Goal: Complete application form: Complete application form

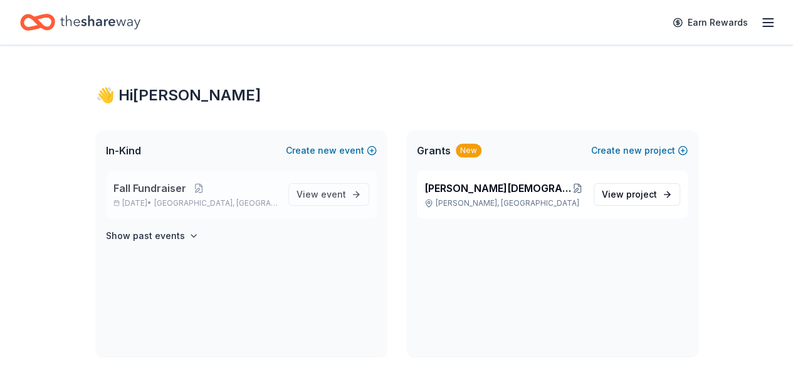
click at [180, 185] on span "Fall Fundraiser" at bounding box center [149, 187] width 73 height 15
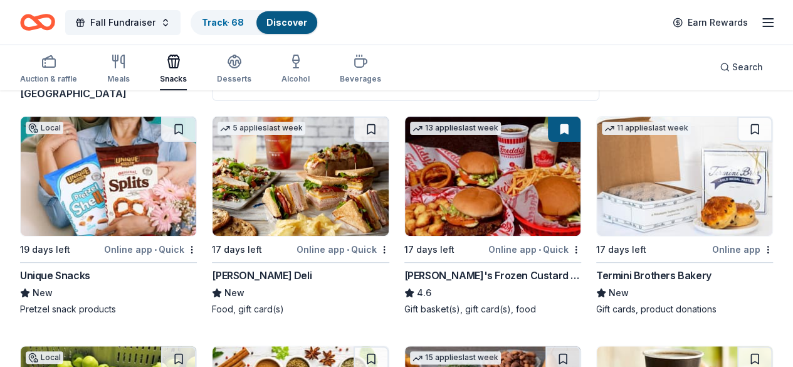
scroll to position [125, 0]
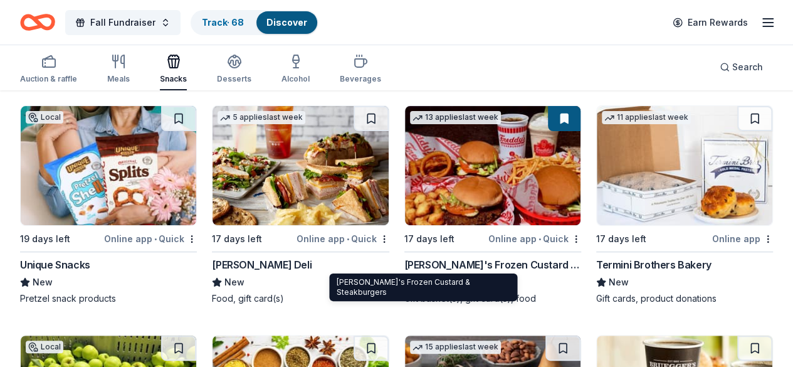
click at [414, 263] on div "Freddy's Frozen Custard & Steakburgers" at bounding box center [492, 264] width 177 height 15
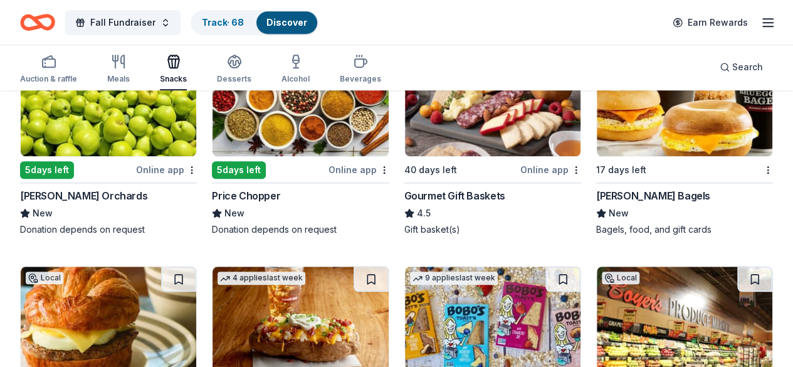
scroll to position [0, 0]
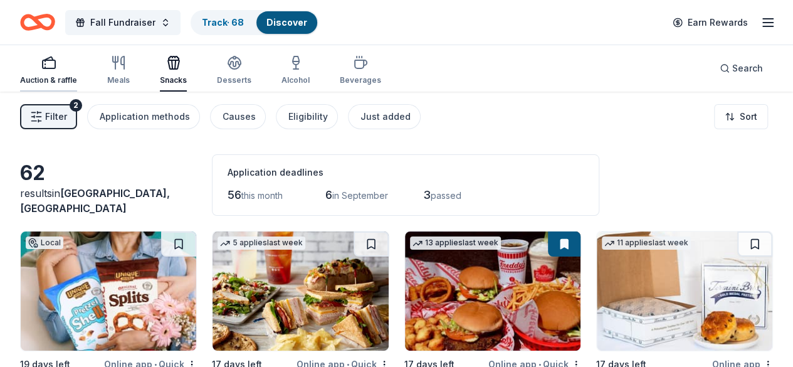
click at [50, 72] on div "Auction & raffle" at bounding box center [48, 70] width 57 height 30
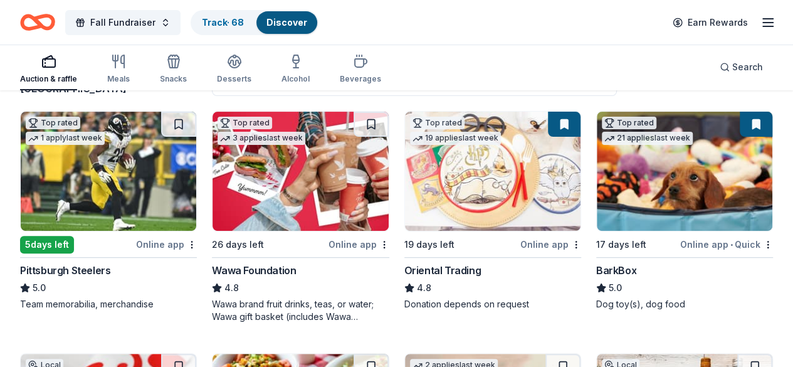
scroll to position [128, 0]
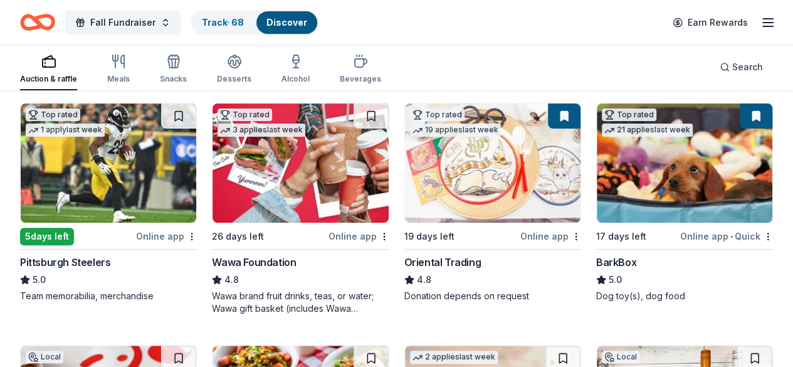
click at [596, 261] on div "BarkBox" at bounding box center [616, 261] width 40 height 15
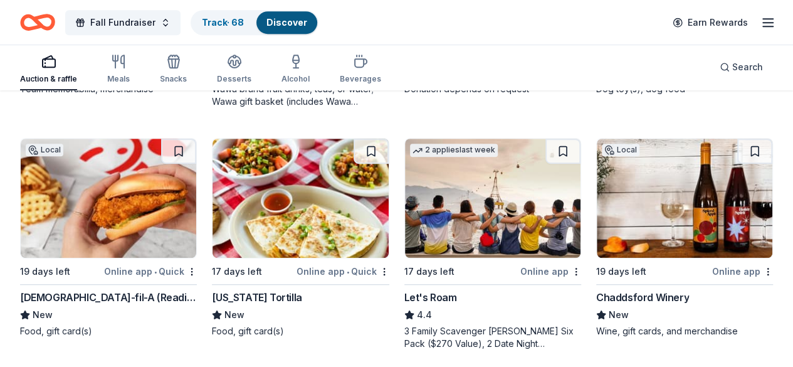
scroll to position [359, 0]
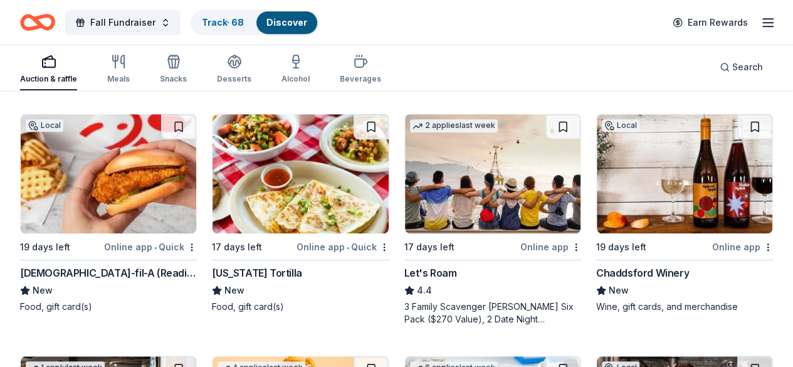
click at [596, 271] on div "Chaddsford Winery" at bounding box center [642, 272] width 93 height 15
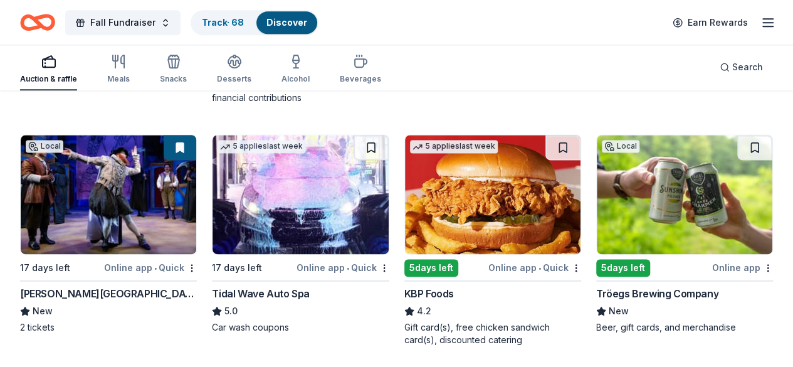
scroll to position [839, 0]
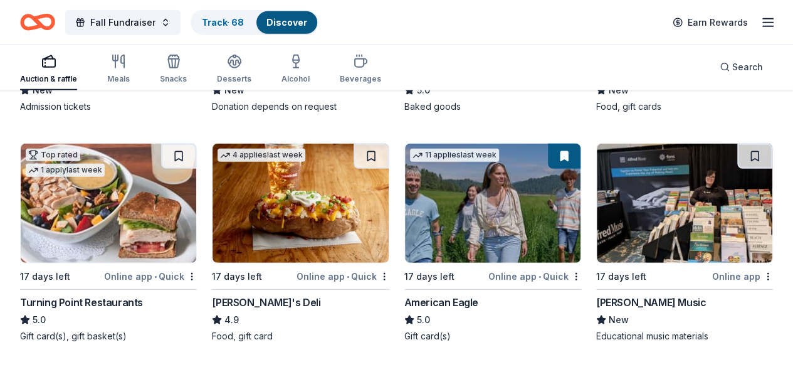
scroll to position [1791, 0]
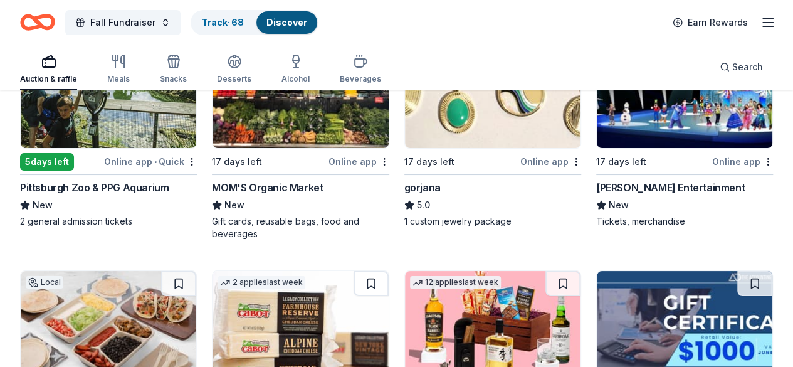
scroll to position [2302, 0]
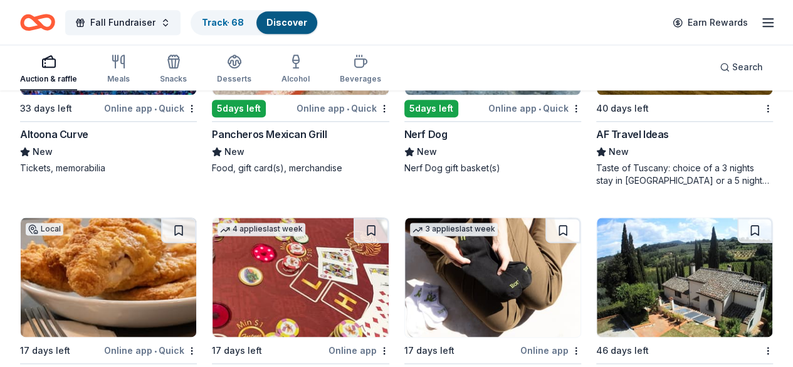
scroll to position [951, 0]
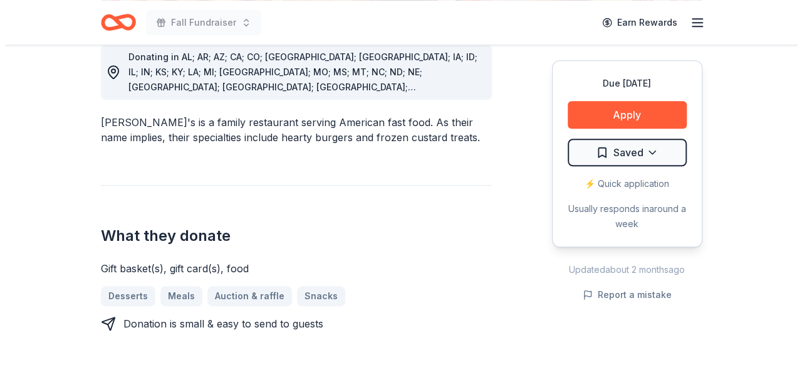
scroll to position [374, 0]
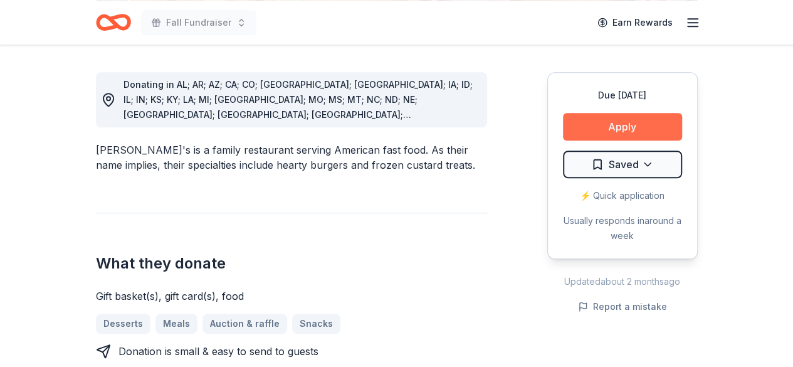
click at [632, 119] on button "Apply" at bounding box center [622, 127] width 119 height 28
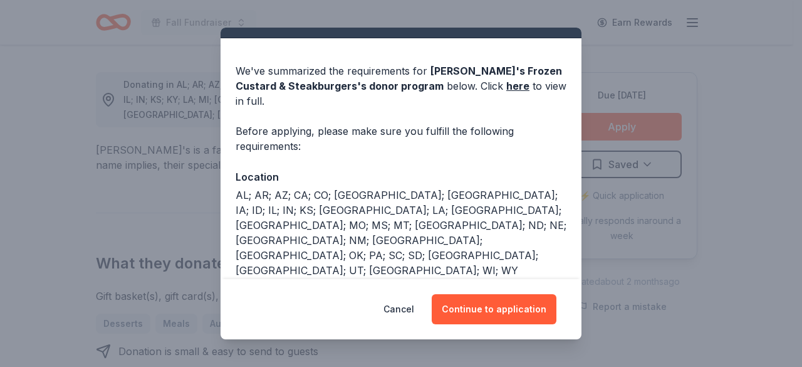
scroll to position [29, 0]
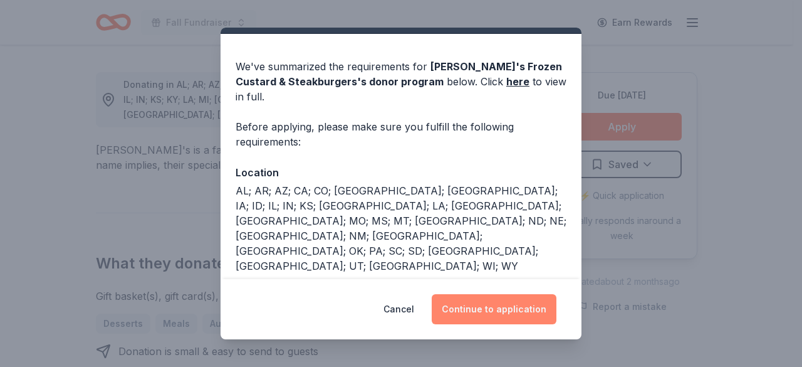
click at [517, 316] on button "Continue to application" at bounding box center [494, 309] width 125 height 30
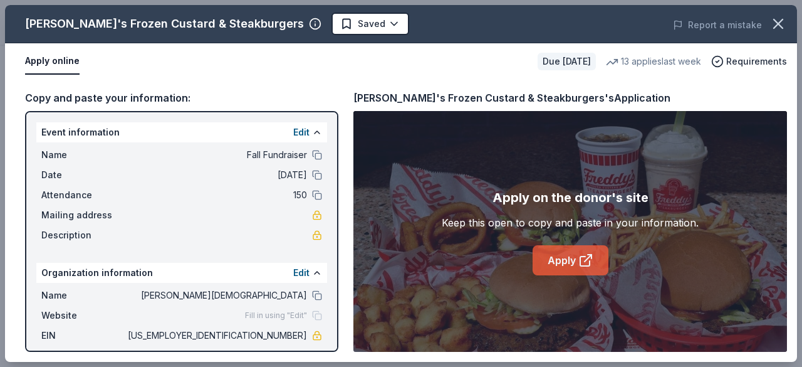
click at [554, 261] on link "Apply" at bounding box center [571, 260] width 76 height 30
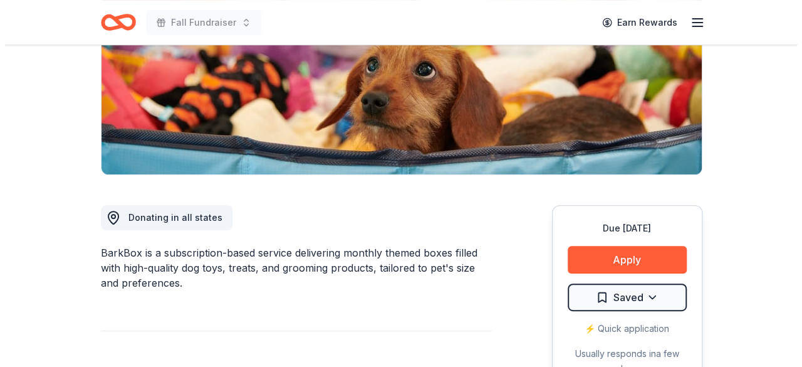
scroll to position [300, 0]
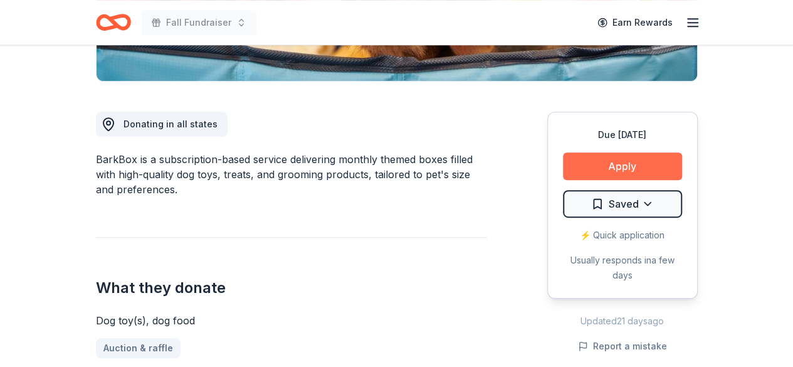
click at [609, 159] on button "Apply" at bounding box center [622, 166] width 119 height 28
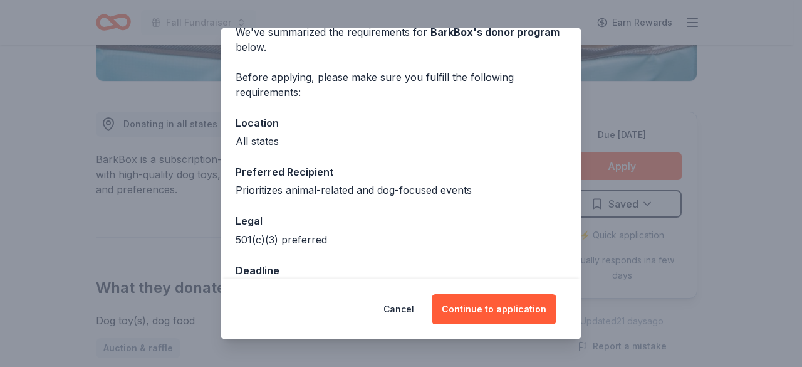
scroll to position [98, 0]
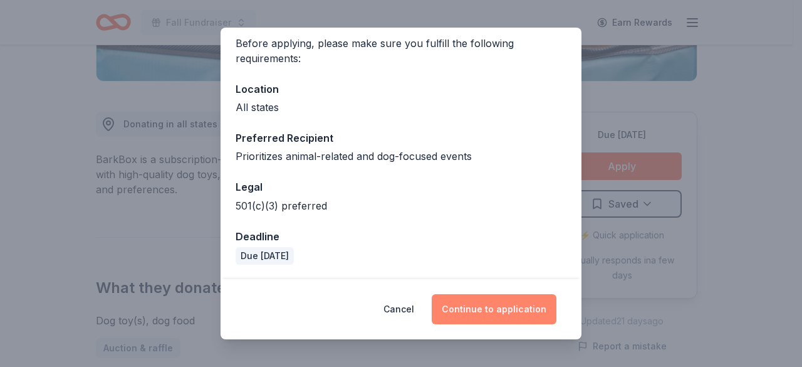
click at [501, 310] on button "Continue to application" at bounding box center [494, 309] width 125 height 30
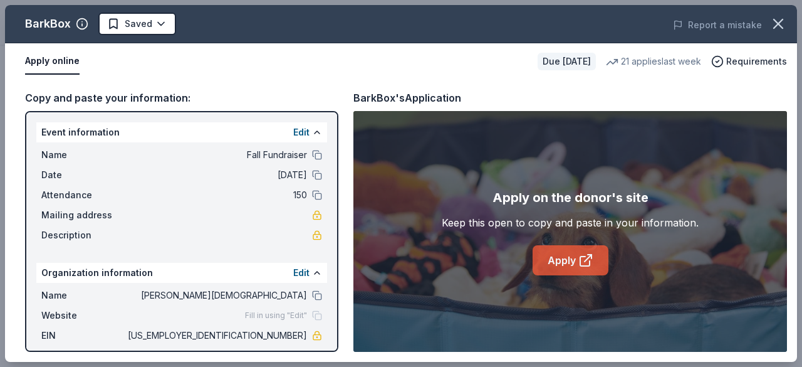
click at [561, 259] on link "Apply" at bounding box center [571, 260] width 76 height 30
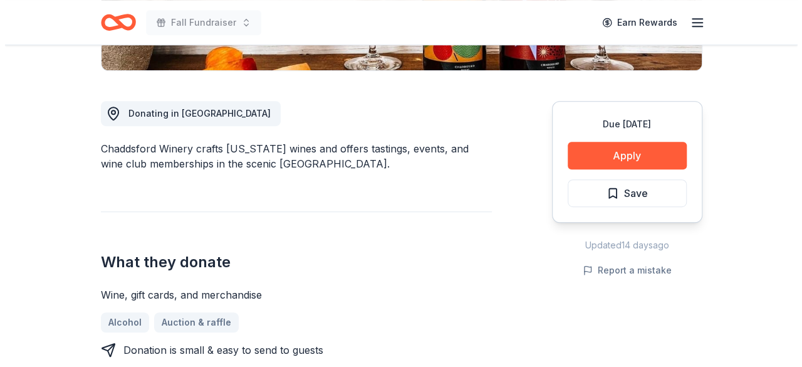
scroll to position [237, 0]
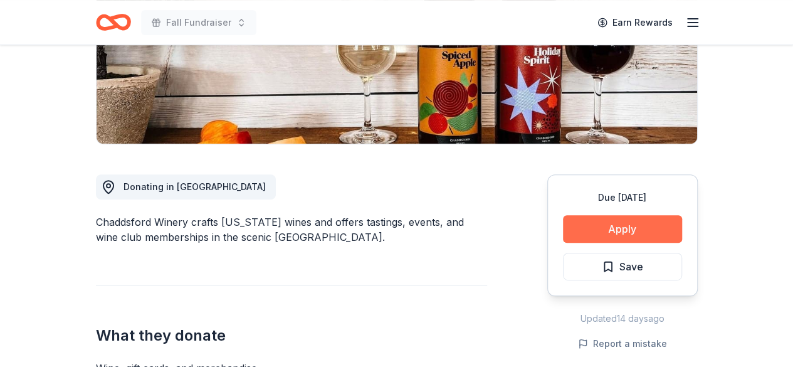
click at [653, 224] on button "Apply" at bounding box center [622, 229] width 119 height 28
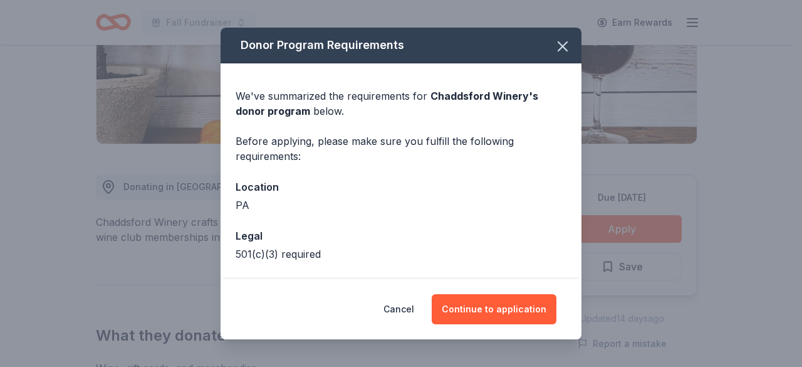
scroll to position [48, 0]
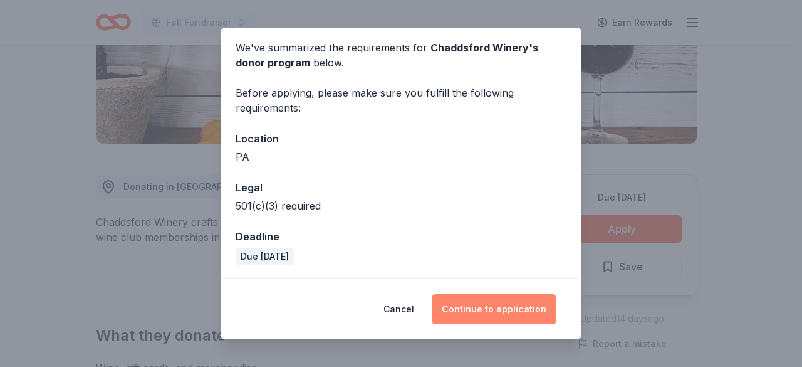
click at [509, 303] on button "Continue to application" at bounding box center [494, 309] width 125 height 30
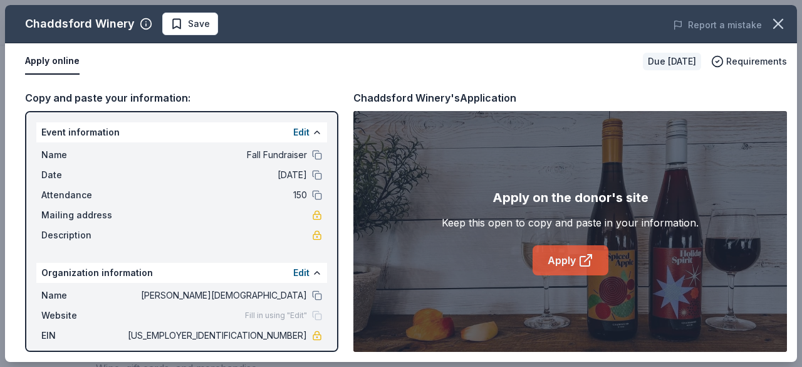
click at [561, 263] on link "Apply" at bounding box center [571, 260] width 76 height 30
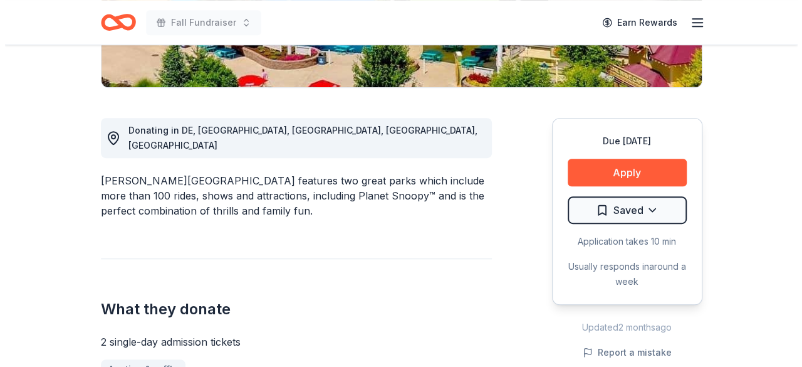
scroll to position [341, 0]
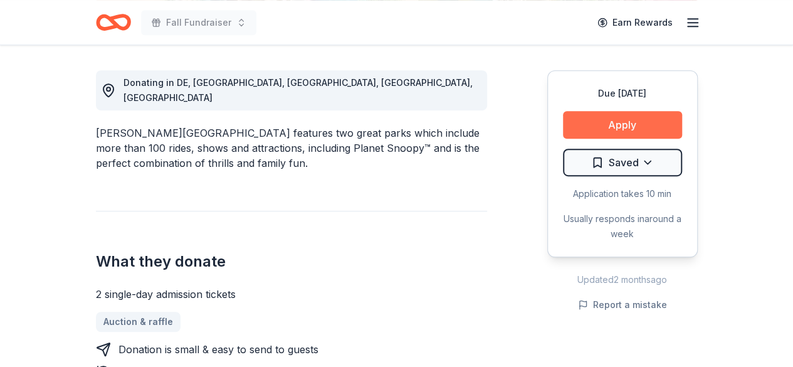
click at [635, 123] on button "Apply" at bounding box center [622, 125] width 119 height 28
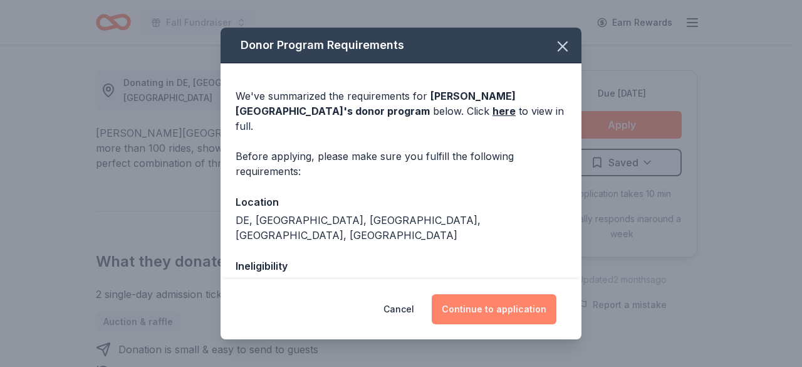
click at [499, 315] on button "Continue to application" at bounding box center [494, 309] width 125 height 30
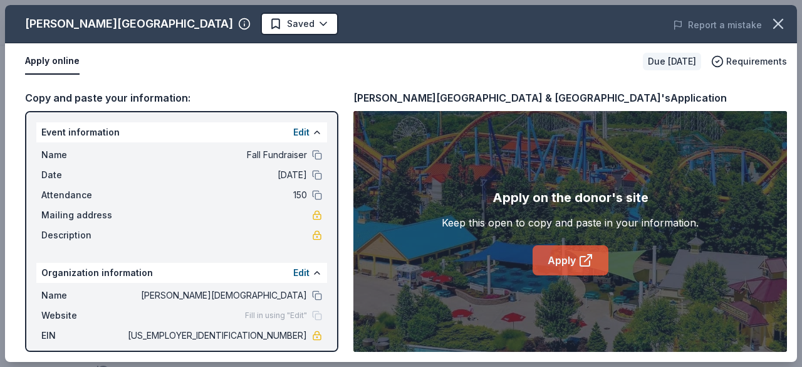
click at [569, 256] on link "Apply" at bounding box center [571, 260] width 76 height 30
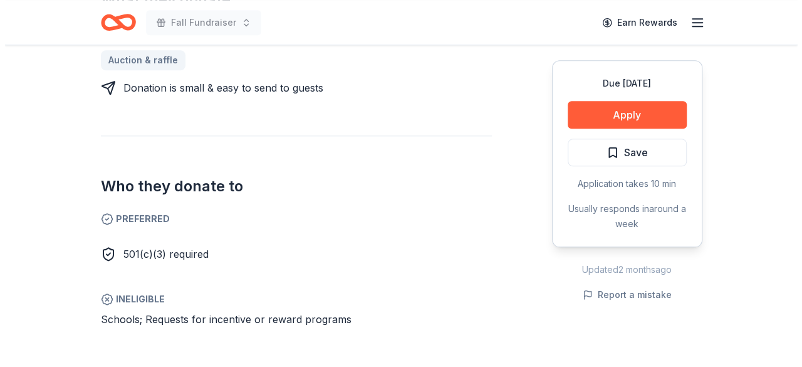
scroll to position [566, 0]
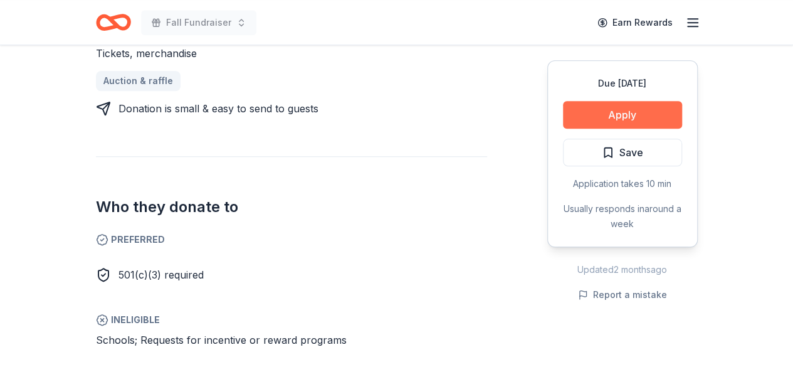
click at [614, 112] on button "Apply" at bounding box center [622, 115] width 119 height 28
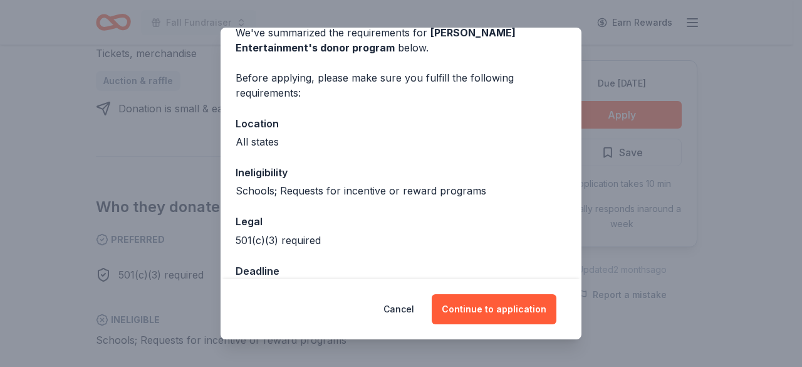
scroll to position [98, 0]
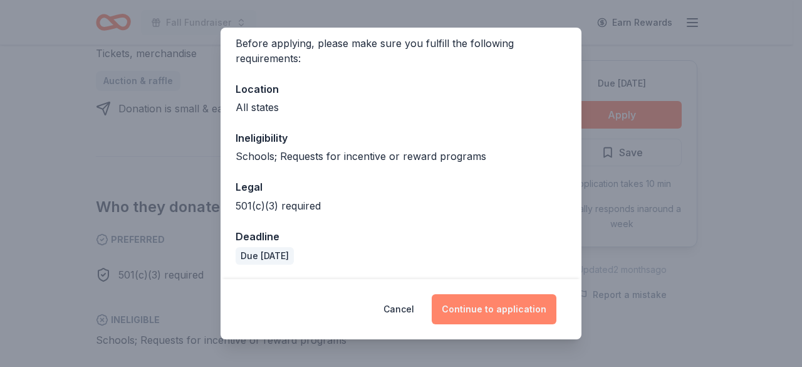
click at [508, 309] on button "Continue to application" at bounding box center [494, 309] width 125 height 30
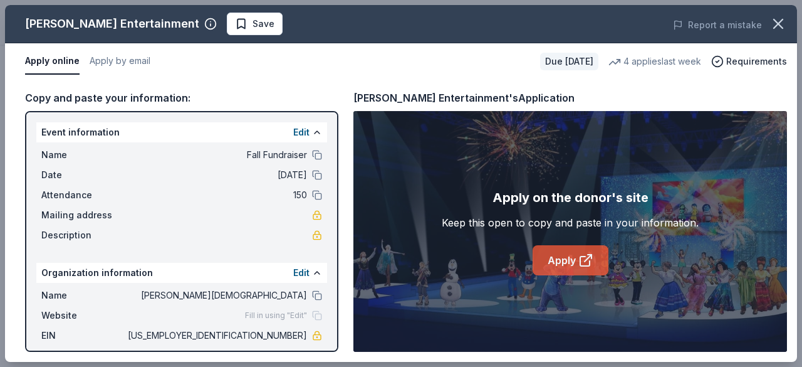
click at [560, 268] on link "Apply" at bounding box center [571, 260] width 76 height 30
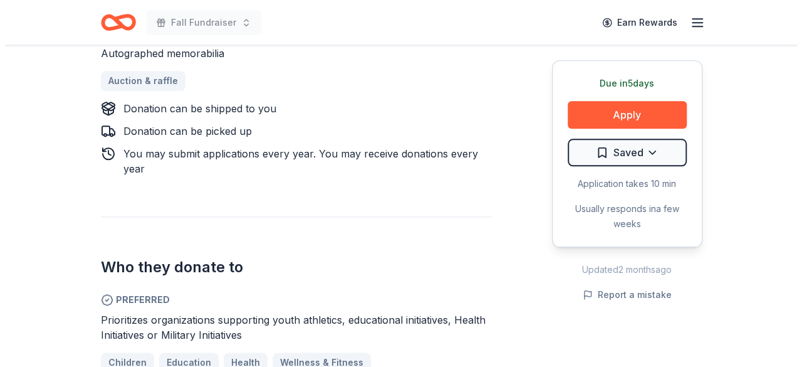
scroll to position [564, 0]
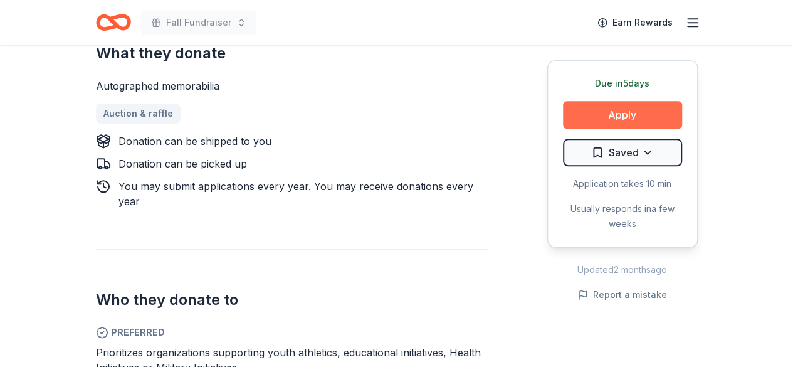
click at [666, 115] on button "Apply" at bounding box center [622, 115] width 119 height 28
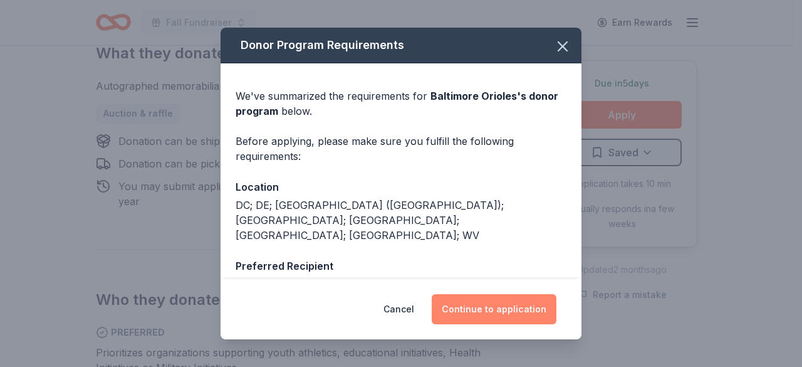
click at [474, 303] on button "Continue to application" at bounding box center [494, 309] width 125 height 30
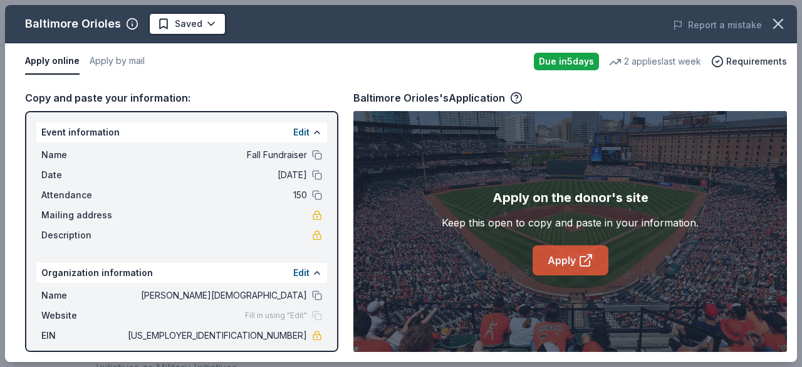
click at [549, 261] on link "Apply" at bounding box center [571, 260] width 76 height 30
